Goal: Task Accomplishment & Management: Manage account settings

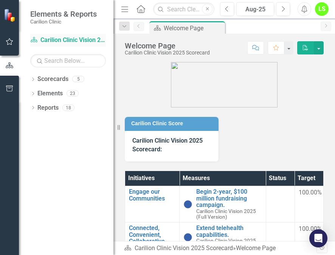
click at [79, 41] on link "Scorecard Carilion Clinic Vision 2025 Scorecard" at bounding box center [68, 40] width 76 height 9
click at [65, 39] on link "Scorecard Carilion Clinic Vision 2025 Scorecard" at bounding box center [68, 40] width 76 height 9
click at [34, 77] on div "Dropdown" at bounding box center [32, 80] width 5 height 6
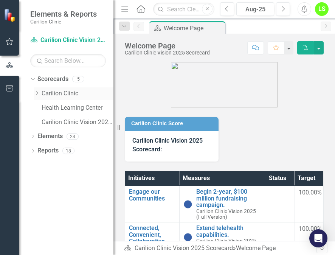
click at [54, 91] on link "Carilion Clinic" at bounding box center [78, 93] width 72 height 9
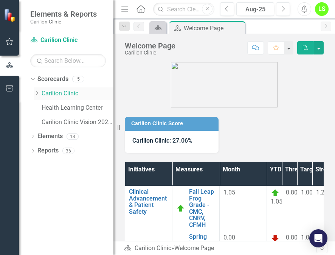
click at [55, 91] on link "Carilion Clinic" at bounding box center [78, 93] width 72 height 9
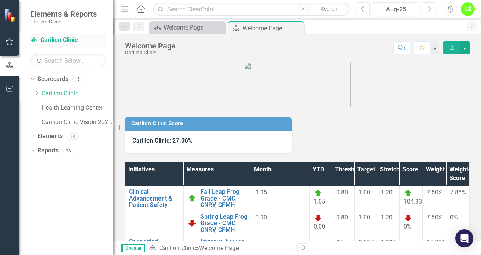
click at [46, 40] on link "Scorecard Carilion Clinic" at bounding box center [68, 40] width 76 height 9
click at [45, 40] on link "Scorecard Carilion Clinic" at bounding box center [68, 40] width 76 height 9
click at [34, 81] on icon "Dropdown" at bounding box center [32, 78] width 4 height 5
click at [34, 81] on icon "Dropdown" at bounding box center [32, 80] width 5 height 4
click at [51, 92] on link "Carilion Clinic" at bounding box center [78, 93] width 72 height 9
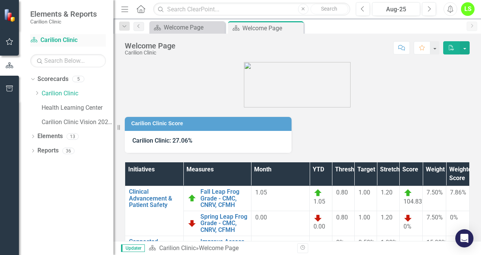
click at [42, 40] on link "Scorecard Carilion Clinic" at bounding box center [68, 40] width 76 height 9
click at [62, 38] on link "Scorecard Carilion Clinic" at bounding box center [68, 40] width 76 height 9
click at [36, 92] on icon "Dropdown" at bounding box center [37, 93] width 6 height 5
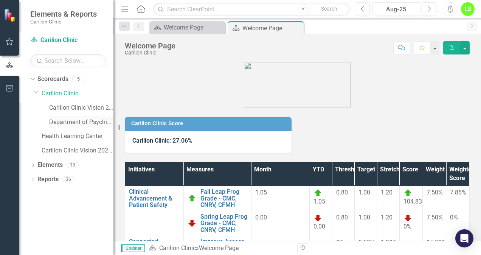
click at [70, 120] on link "Department of Psychiatry" at bounding box center [81, 122] width 64 height 9
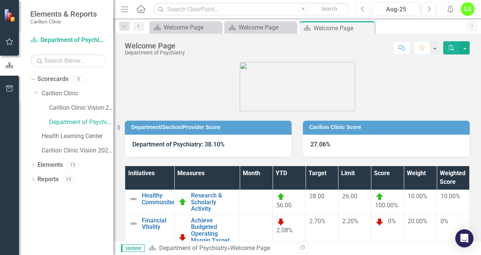
click at [334, 8] on button "Previous" at bounding box center [363, 9] width 14 height 14
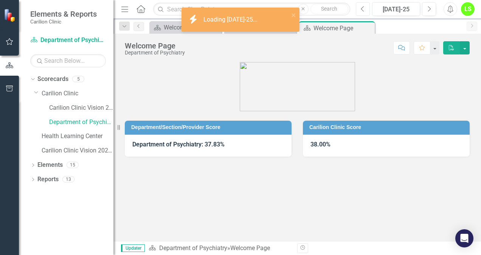
click at [334, 8] on button "Previous" at bounding box center [363, 9] width 14 height 14
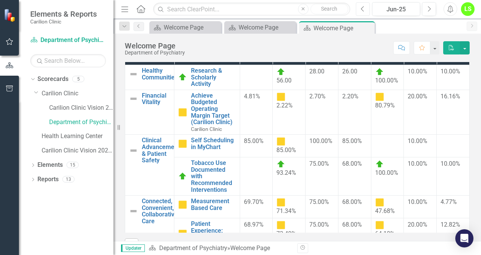
scroll to position [126, 0]
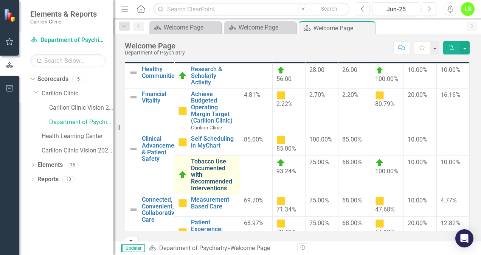
click at [210, 169] on link "Tobacco Use Documented with Recommended Interventions" at bounding box center [213, 174] width 45 height 33
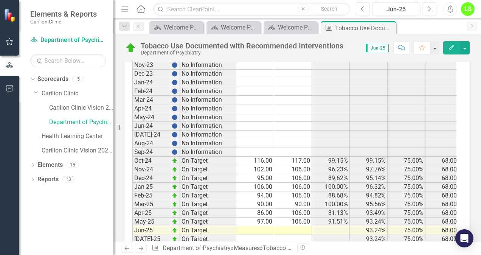
scroll to position [261, 0]
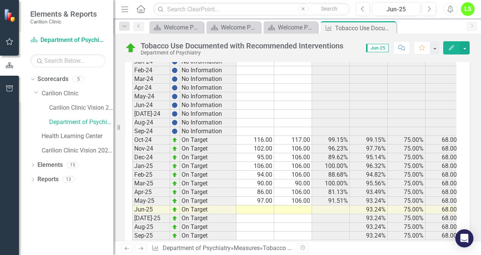
click at [263, 206] on td at bounding box center [255, 209] width 38 height 9
type textarea "99"
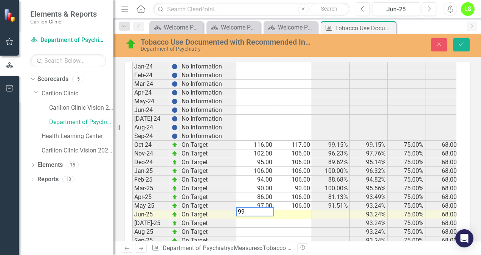
scroll to position [266, 0]
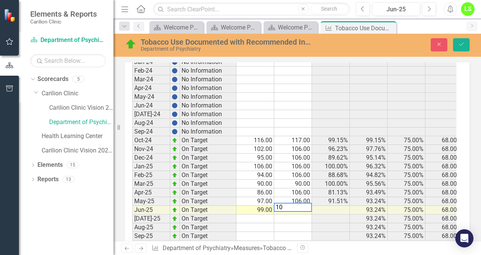
type textarea "106"
click at [334, 45] on icon "Save" at bounding box center [461, 44] width 7 height 5
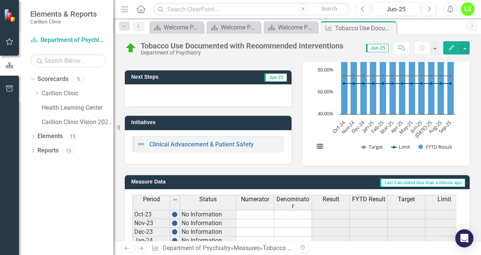
scroll to position [0, 0]
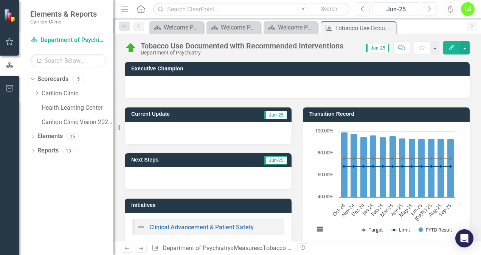
click at [334, 10] on div "Jun-25" at bounding box center [395, 9] width 43 height 9
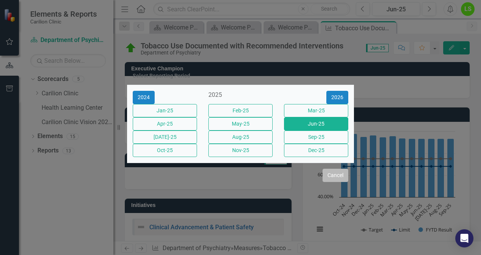
click at [334, 182] on button "Cancel" at bounding box center [335, 175] width 26 height 13
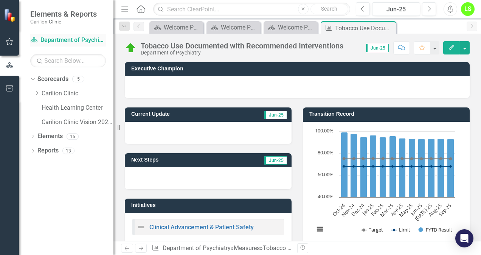
click at [81, 39] on link "Scorecard Department of Psychiatry" at bounding box center [68, 40] width 76 height 9
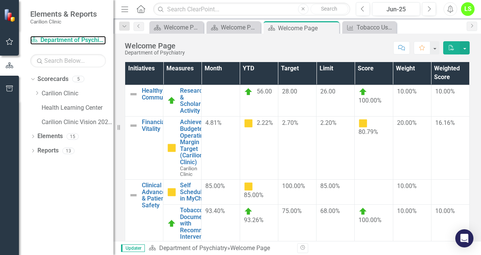
scroll to position [108, 0]
